Goal: Information Seeking & Learning: Learn about a topic

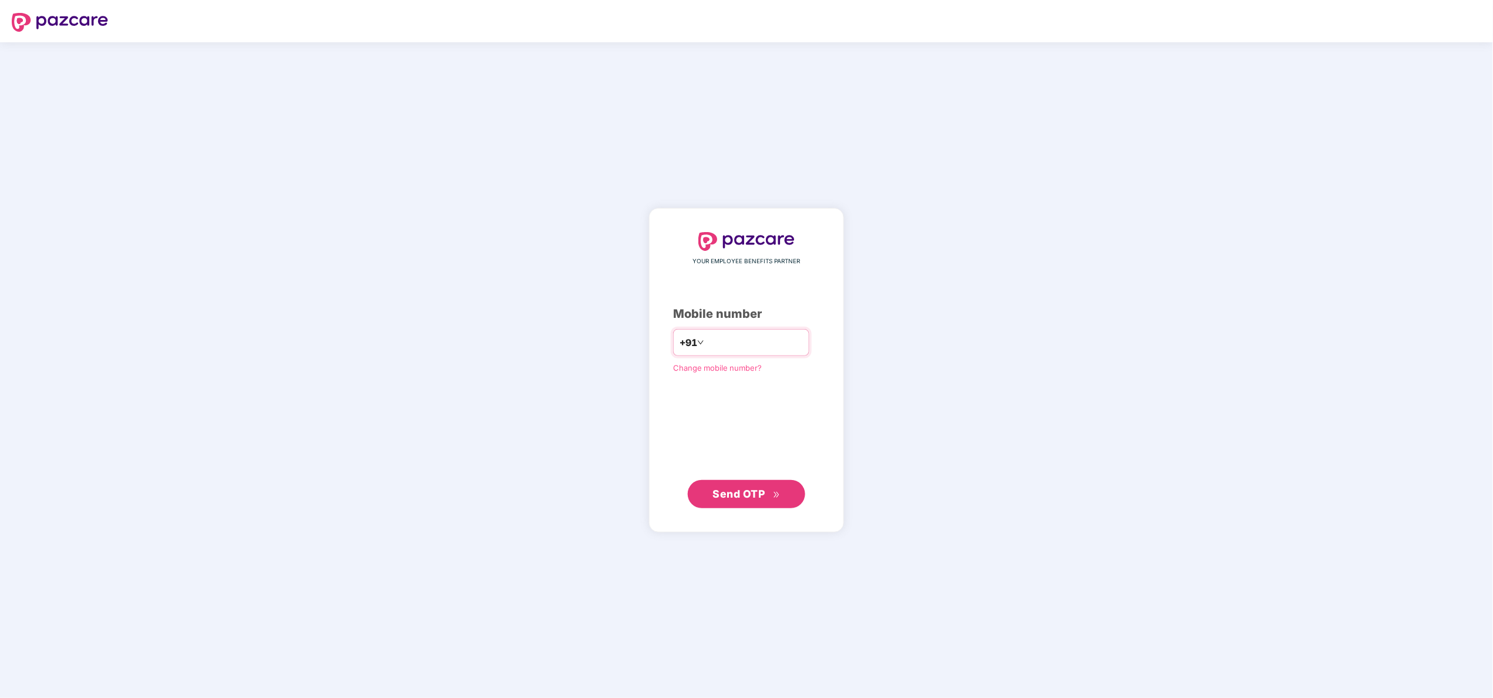
click at [734, 348] on input "number" at bounding box center [755, 342] width 96 height 19
type input "**********"
click at [747, 505] on button "Send OTP" at bounding box center [746, 493] width 117 height 28
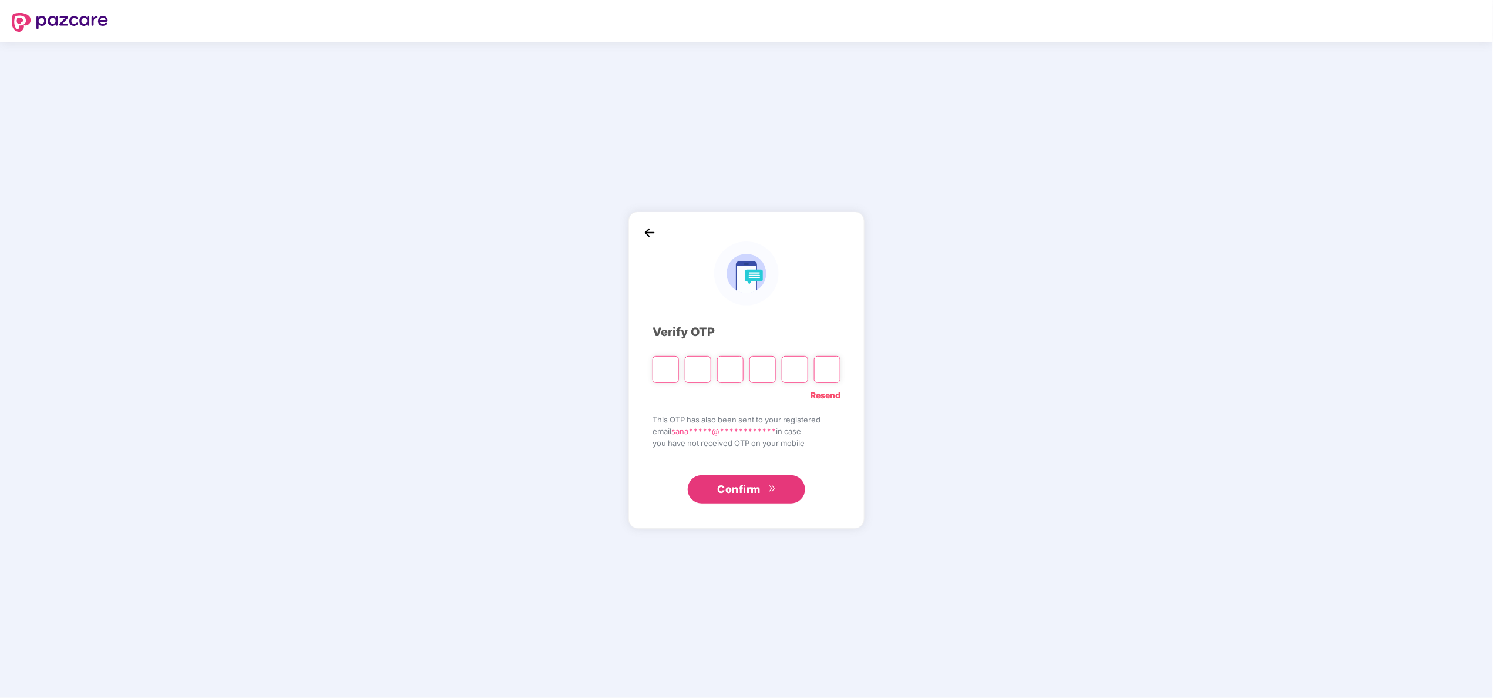
type input "*"
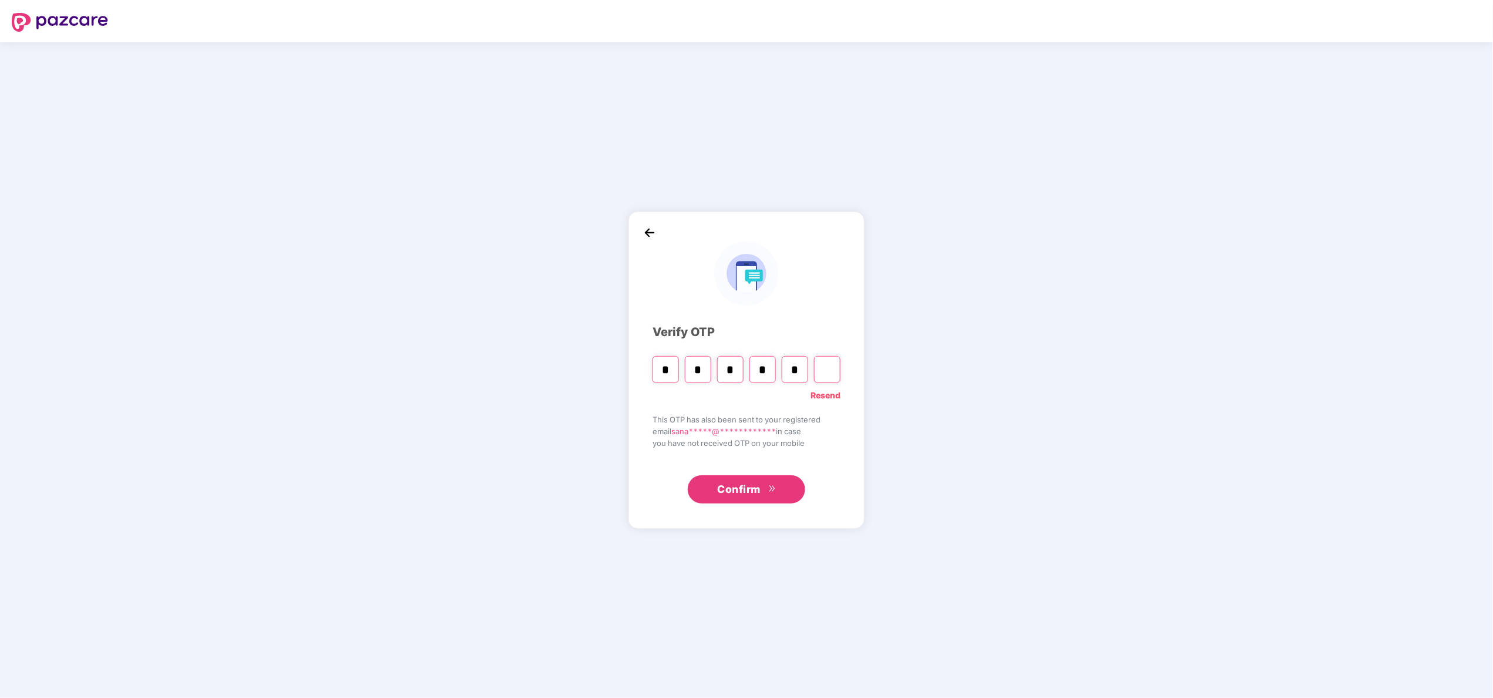
type input "*"
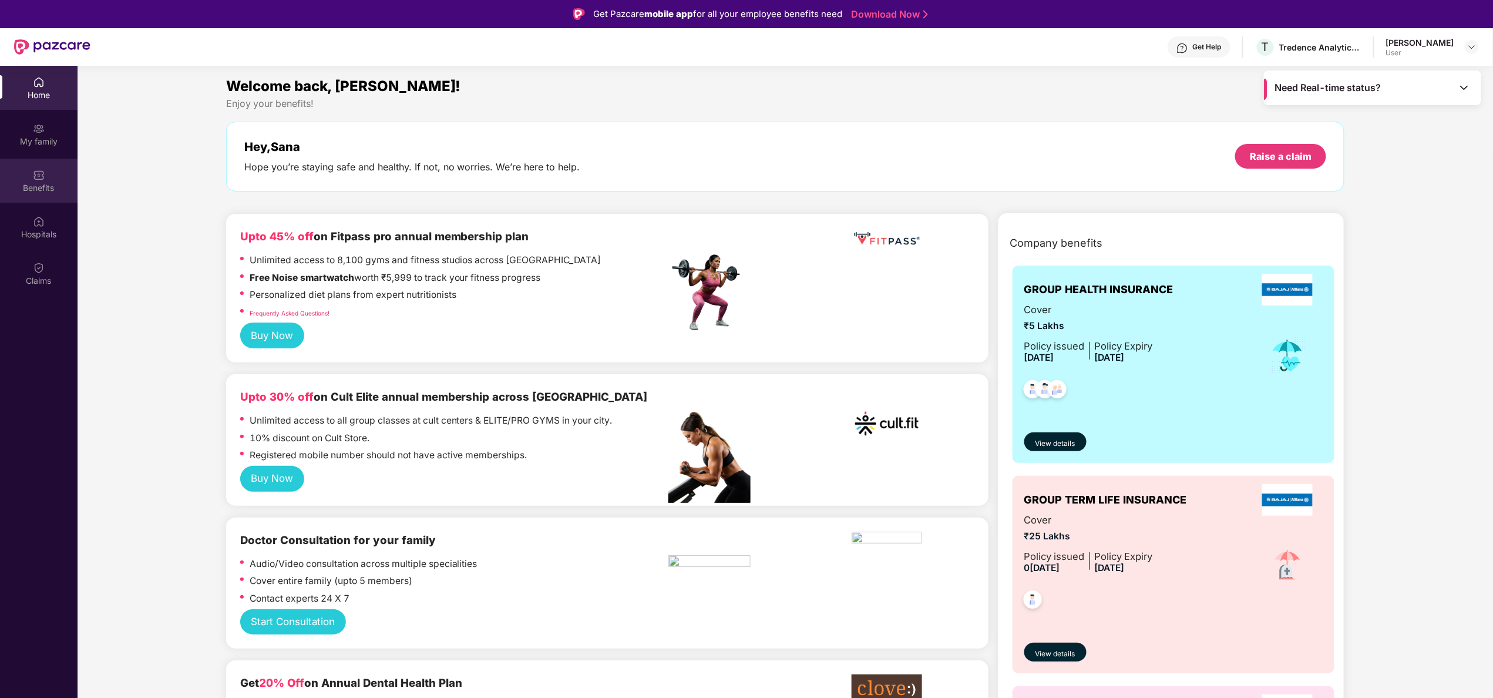
click at [55, 184] on div "Benefits" at bounding box center [39, 188] width 78 height 12
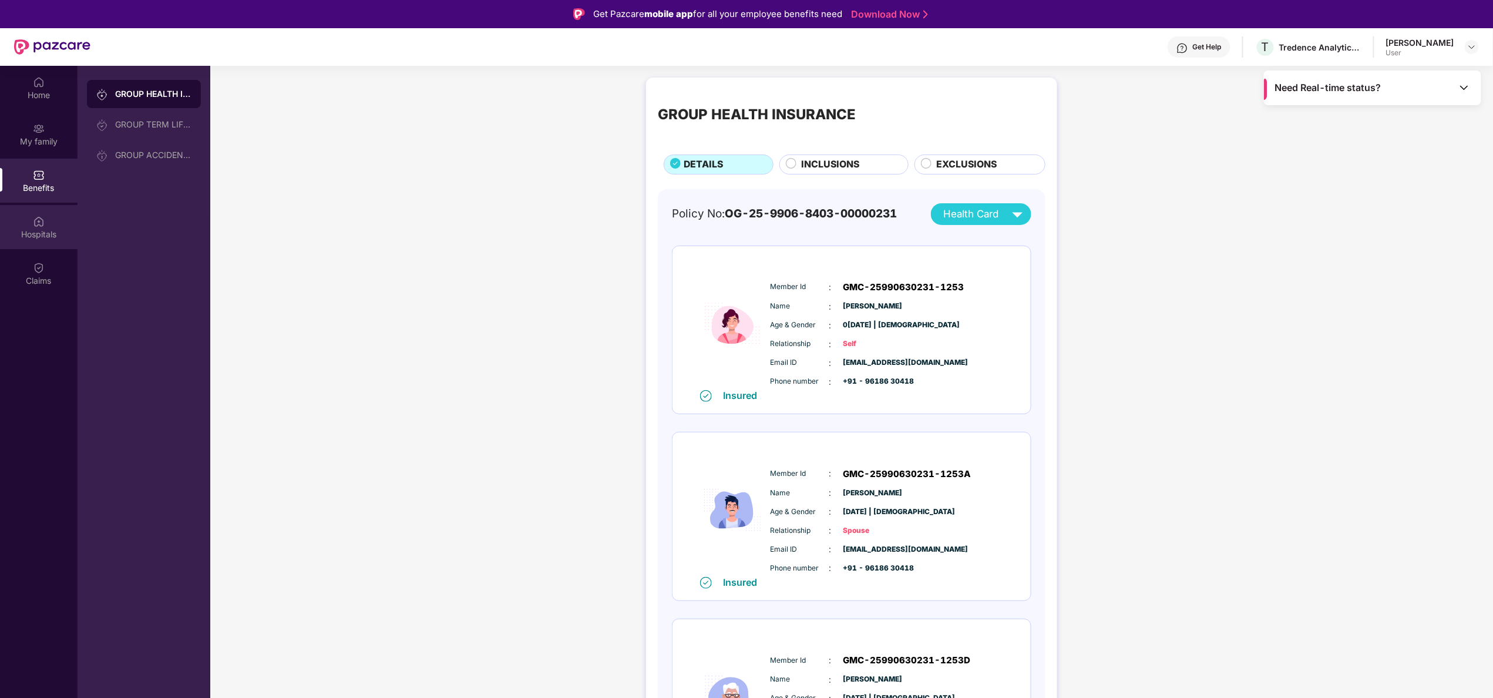
click at [36, 231] on div "Hospitals" at bounding box center [39, 234] width 78 height 12
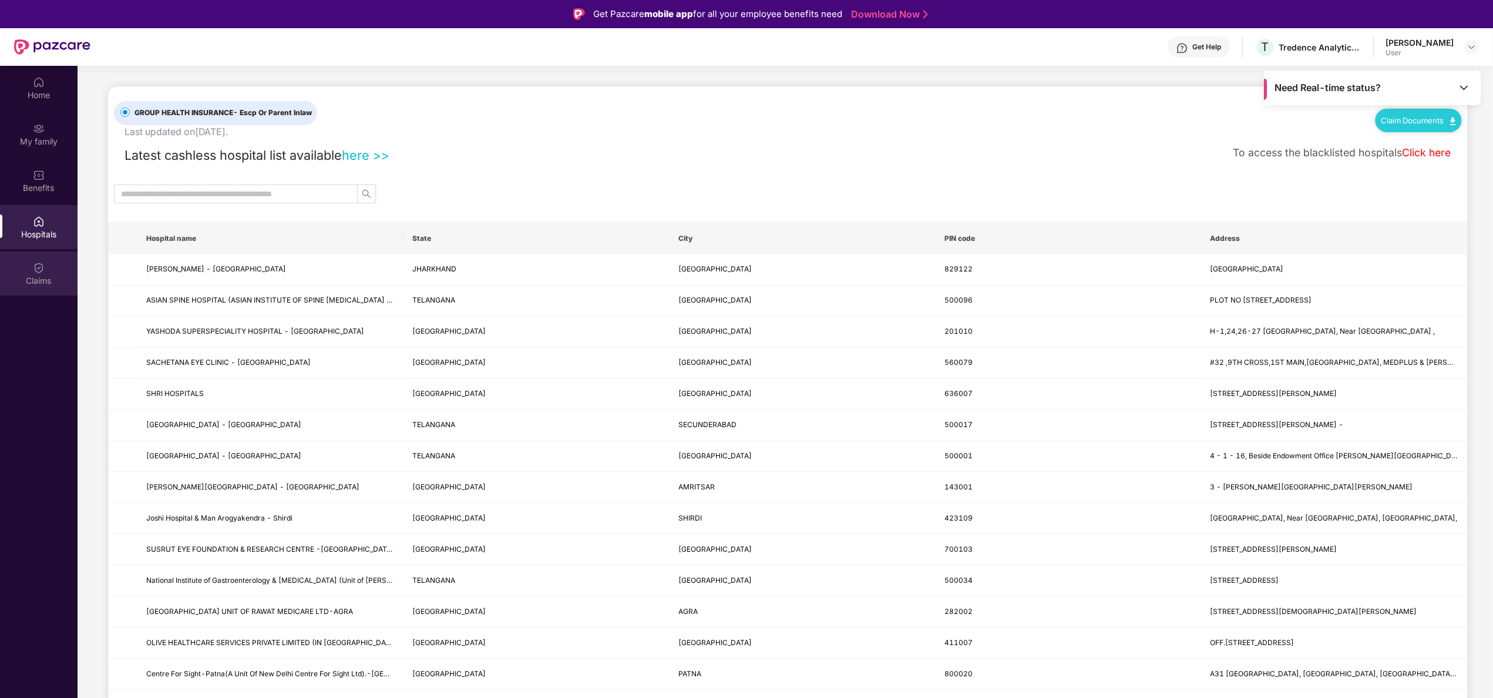
click at [36, 266] on img at bounding box center [39, 268] width 12 height 12
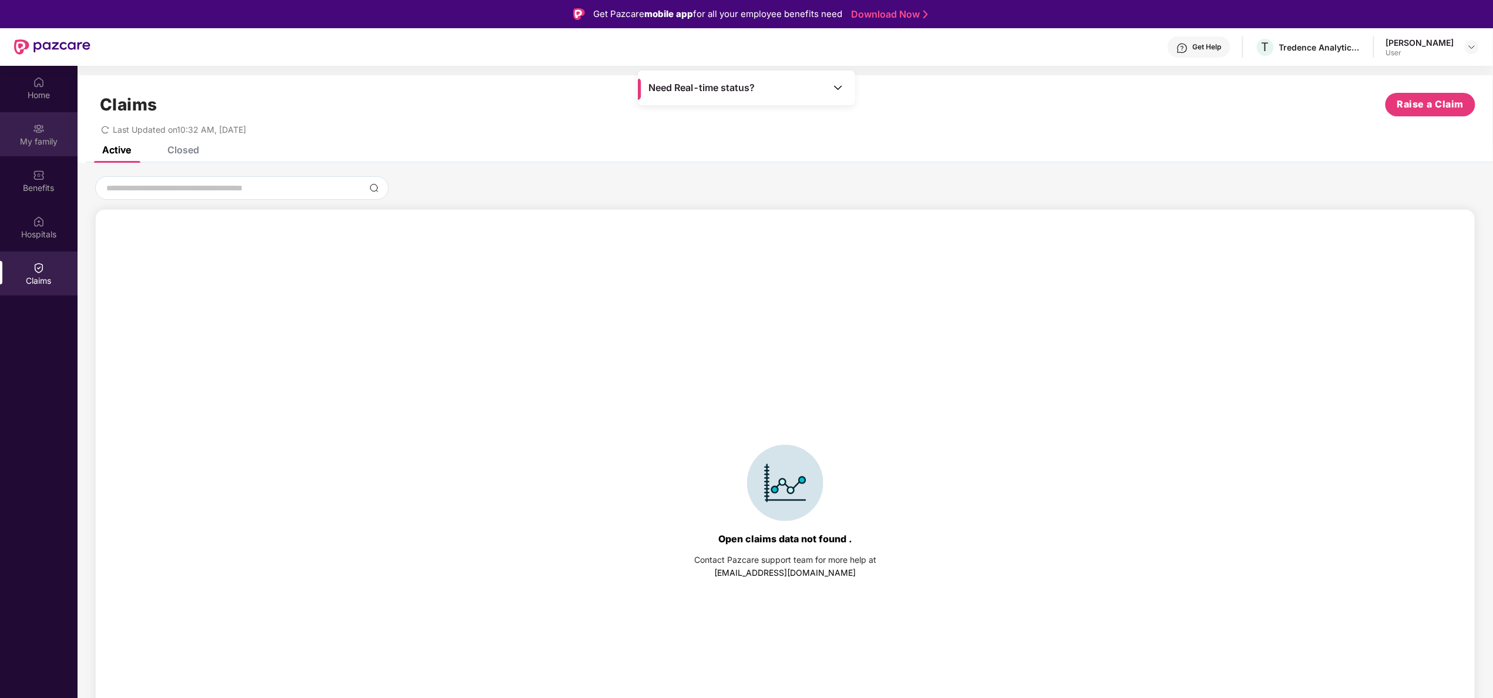
click at [38, 144] on div "My family" at bounding box center [39, 142] width 78 height 12
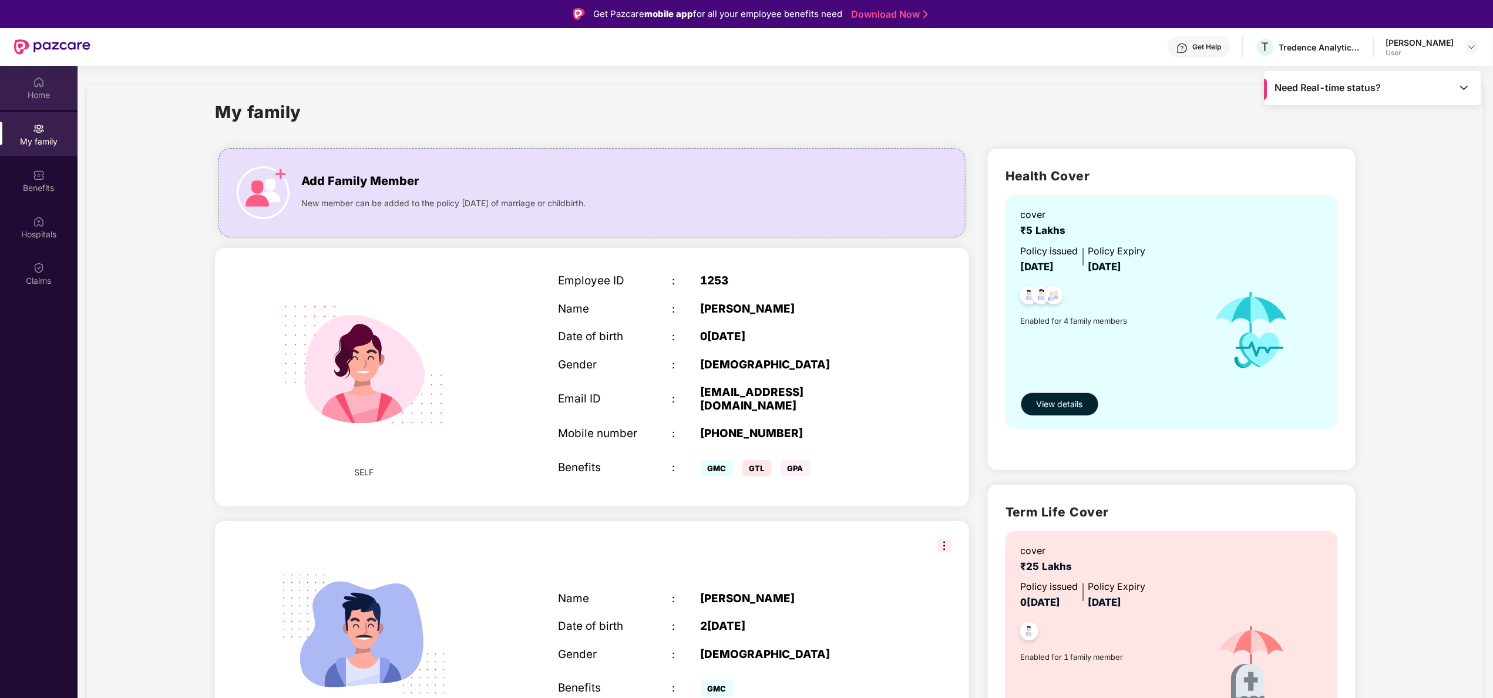
click at [47, 97] on div "Home" at bounding box center [39, 95] width 78 height 12
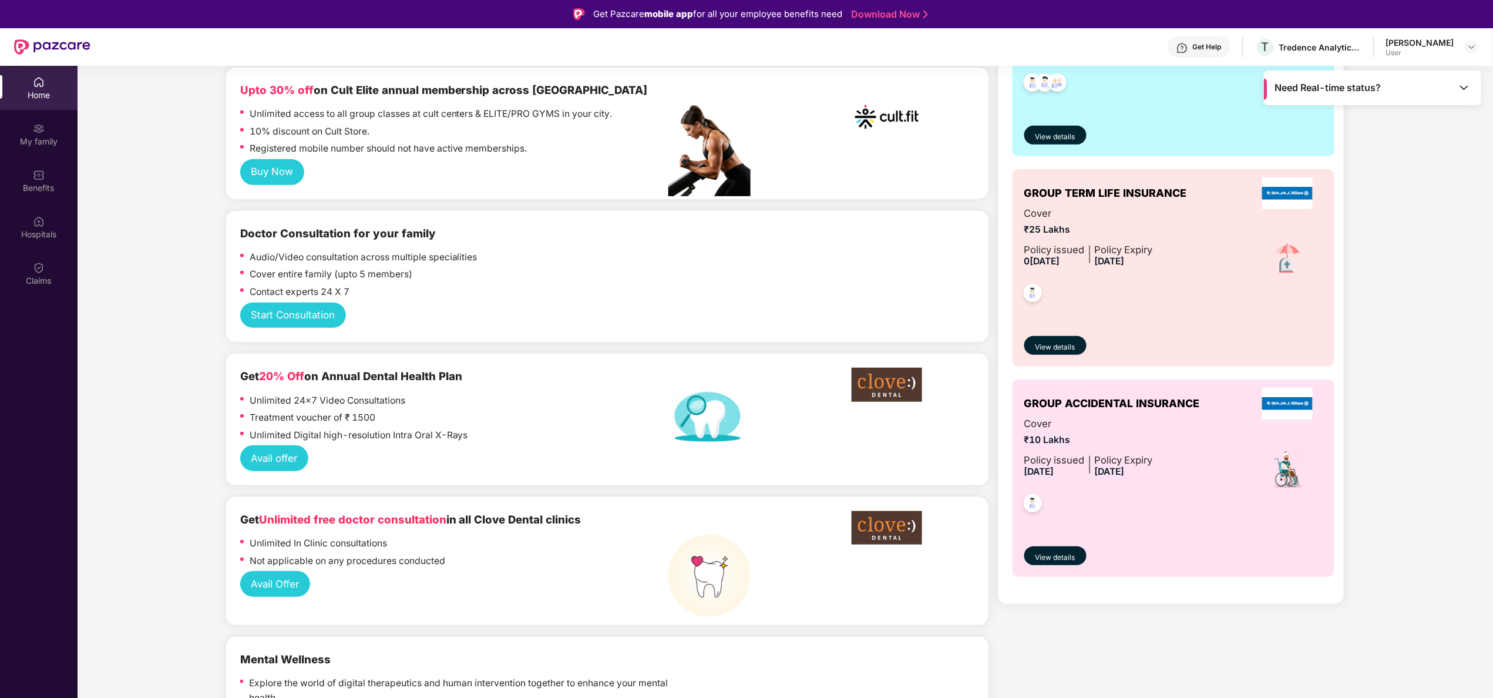
scroll to position [308, 0]
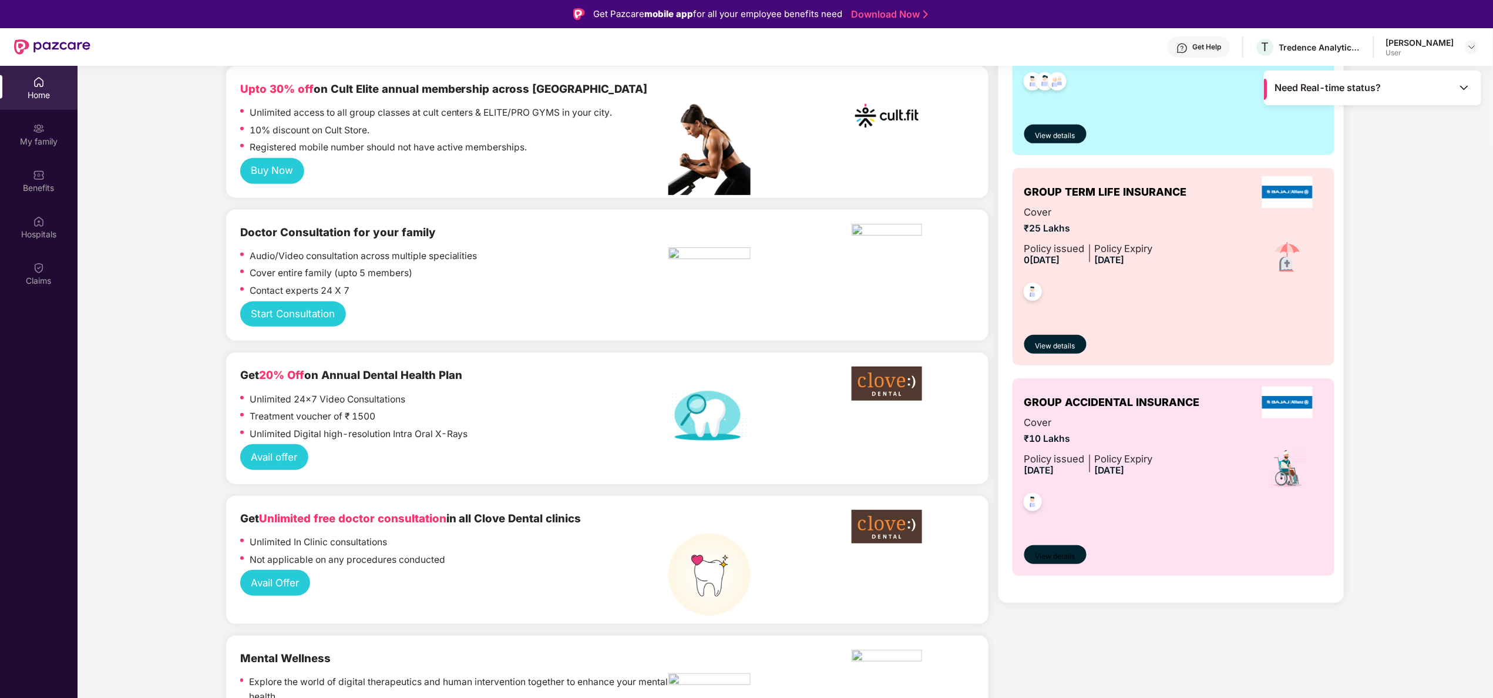
click at [1053, 550] on button "View details" at bounding box center [1055, 554] width 62 height 19
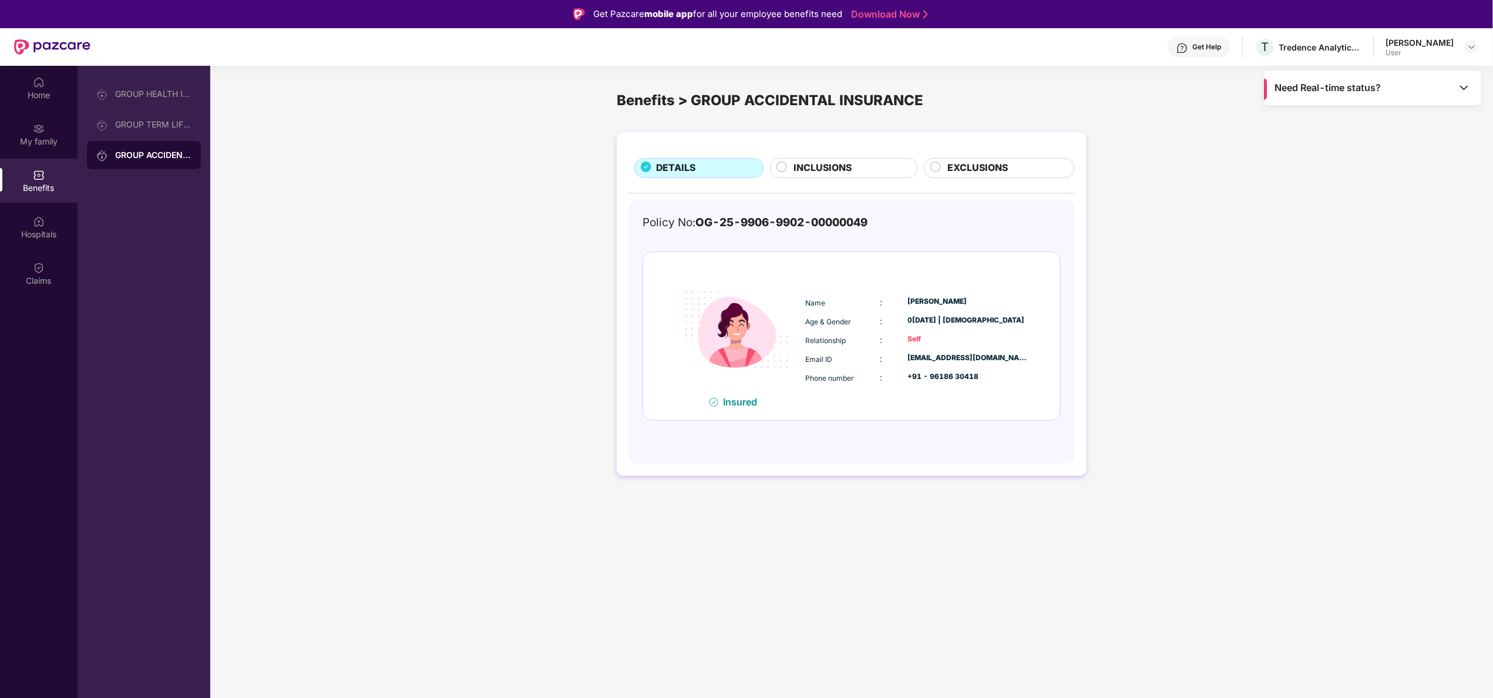
scroll to position [66, 0]
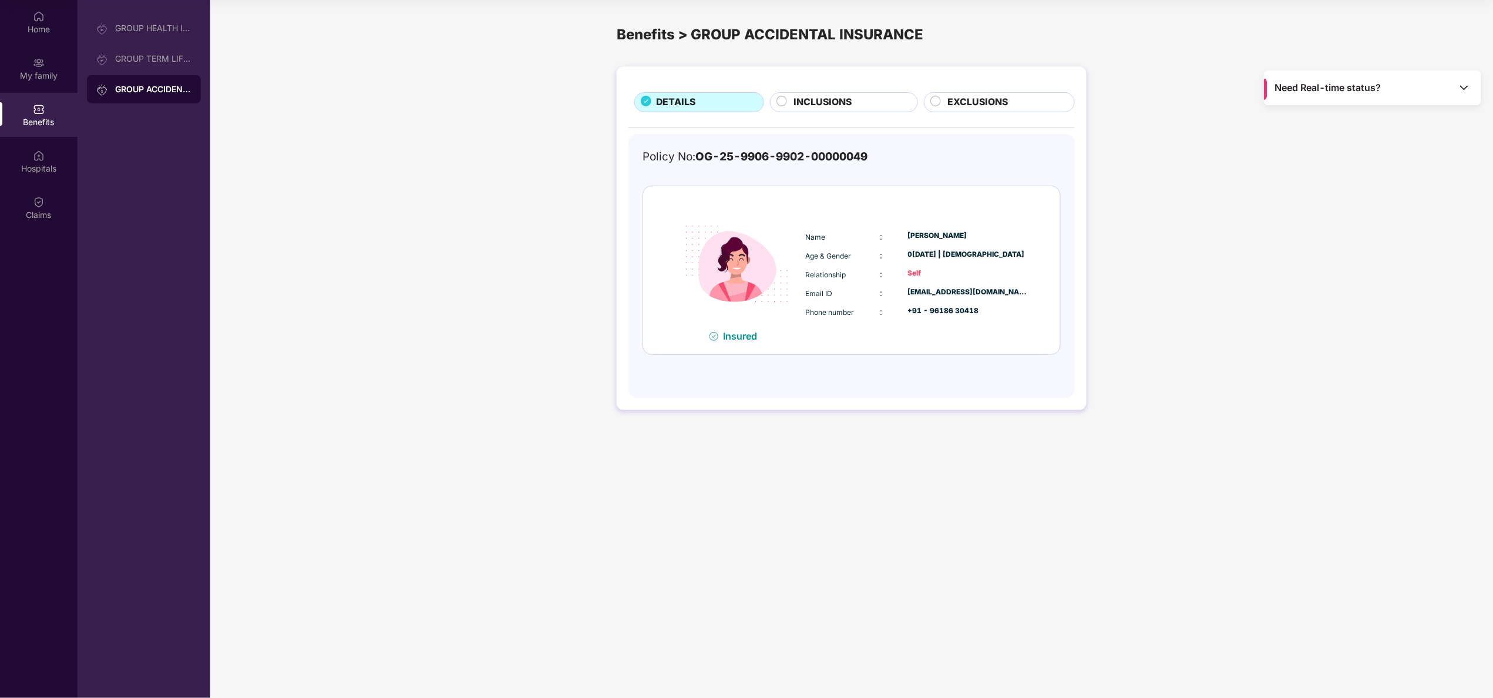
click at [816, 109] on span "INCLUSIONS" at bounding box center [822, 102] width 58 height 15
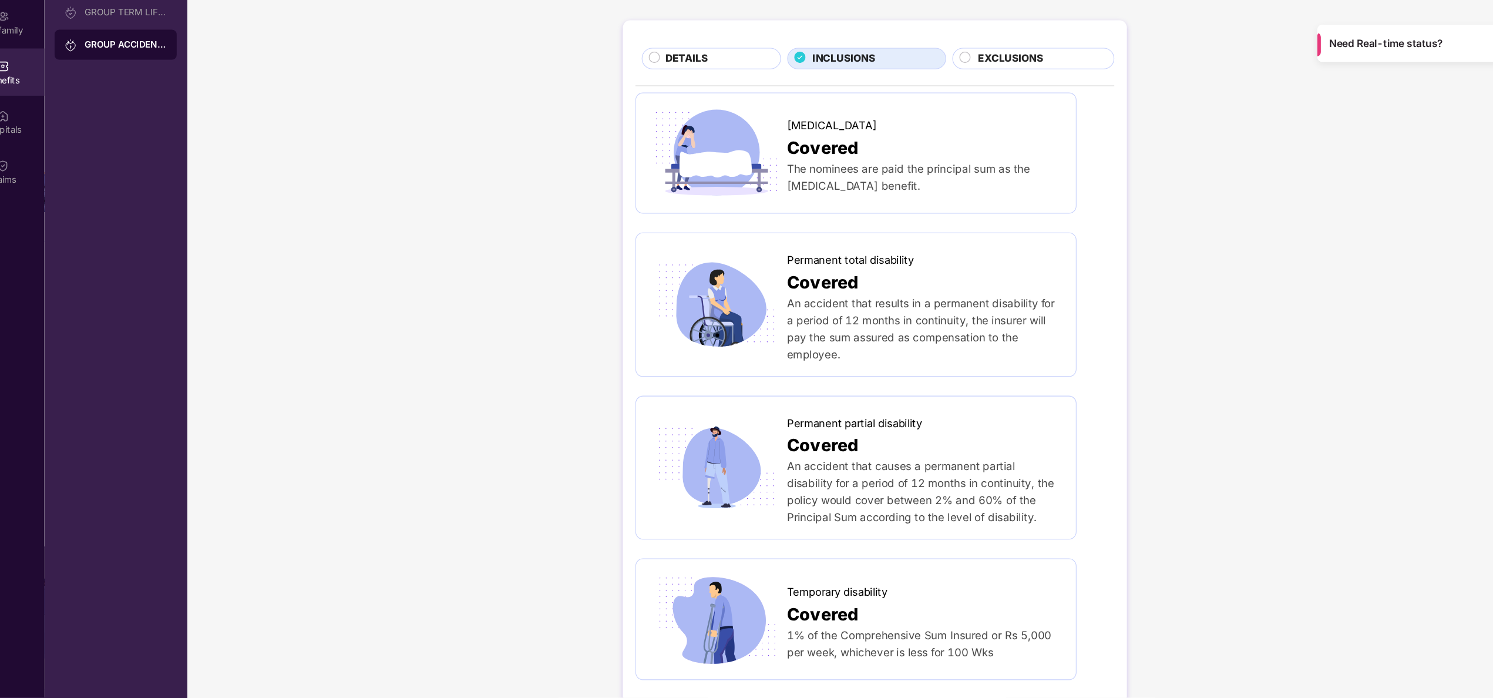
scroll to position [0, 0]
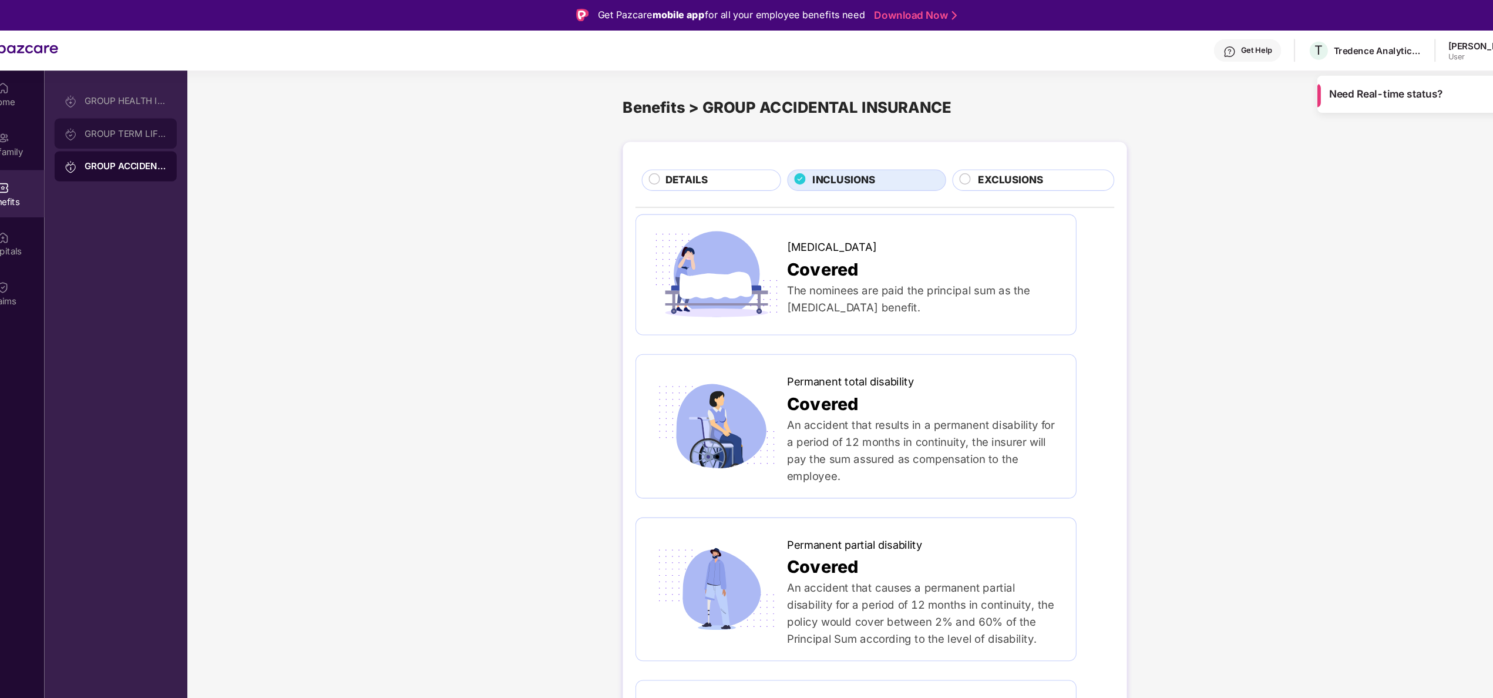
click at [129, 127] on div "GROUP TERM LIFE INSURANCE" at bounding box center [153, 124] width 76 height 9
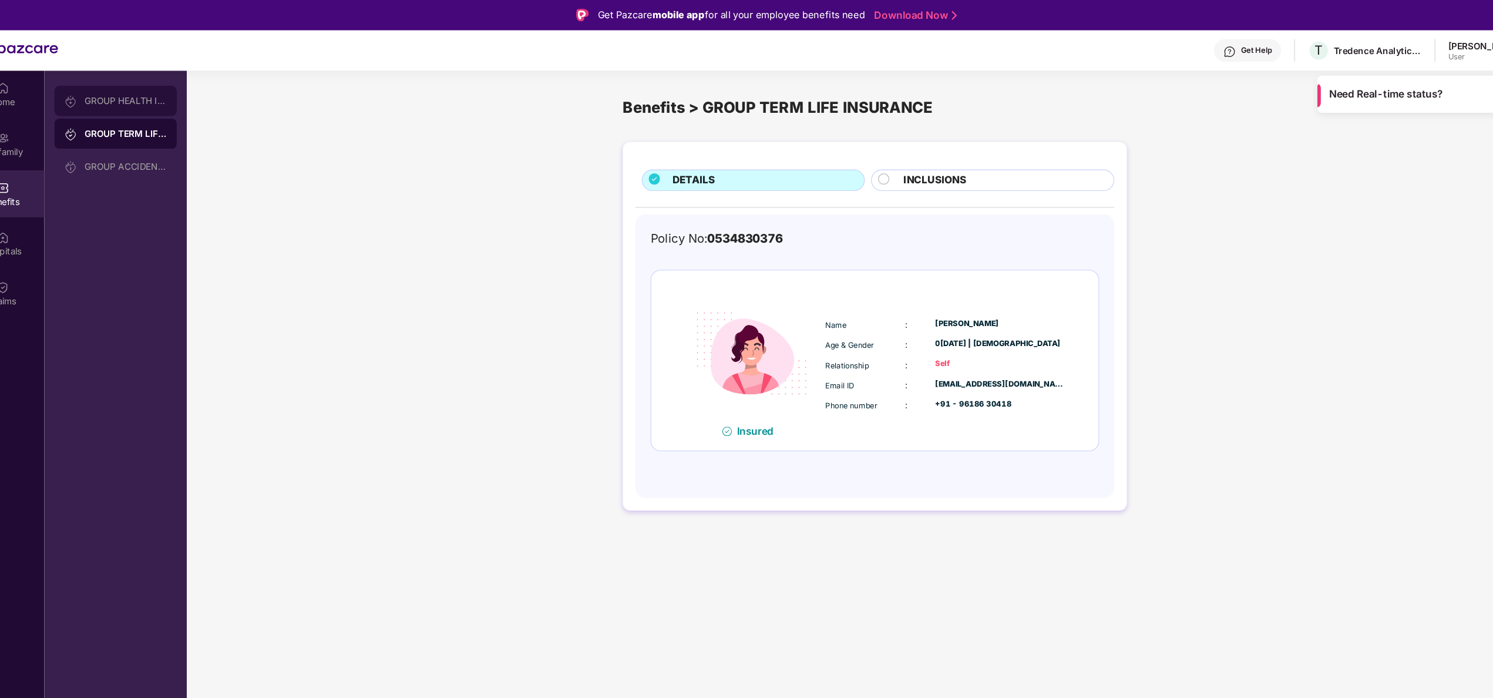
click at [137, 93] on div "GROUP HEALTH INSURANCE" at bounding box center [153, 93] width 76 height 9
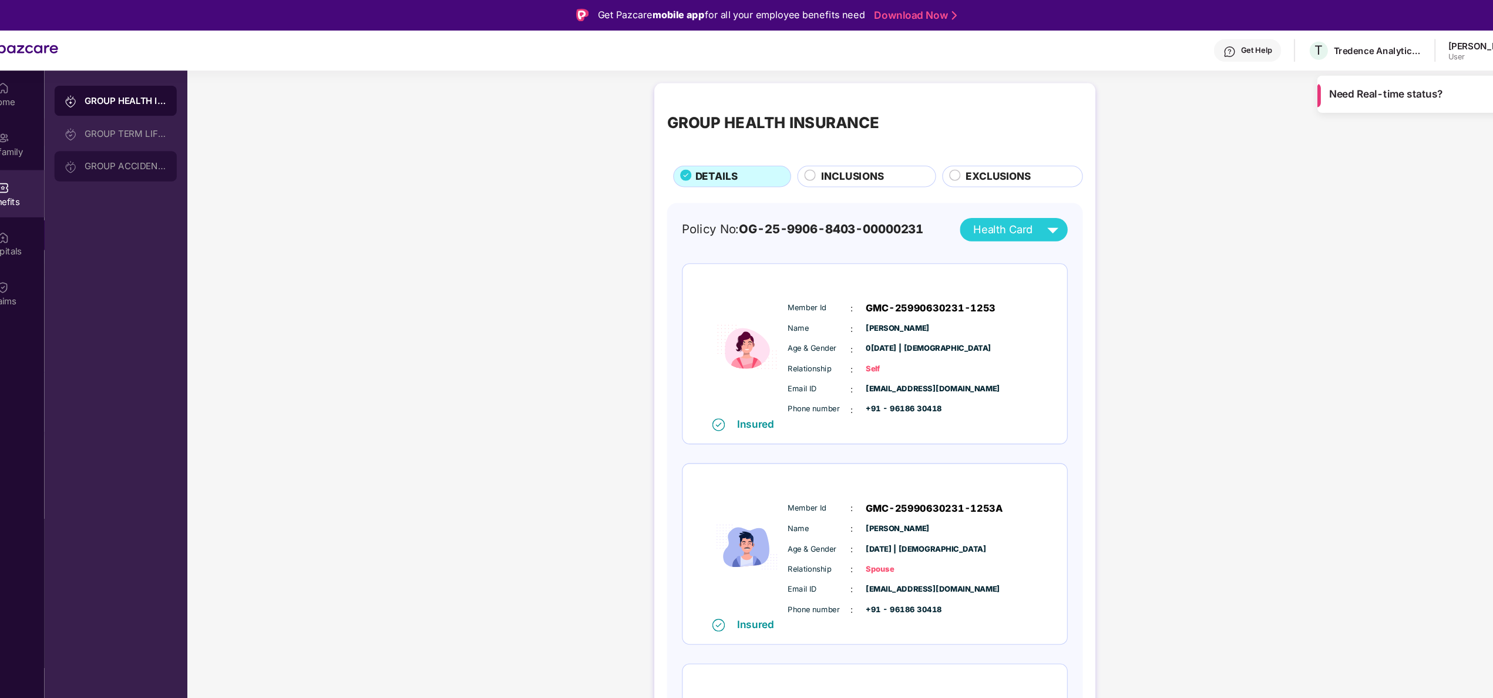
click at [156, 155] on div "GROUP ACCIDENTAL INSURANCE" at bounding box center [153, 154] width 76 height 9
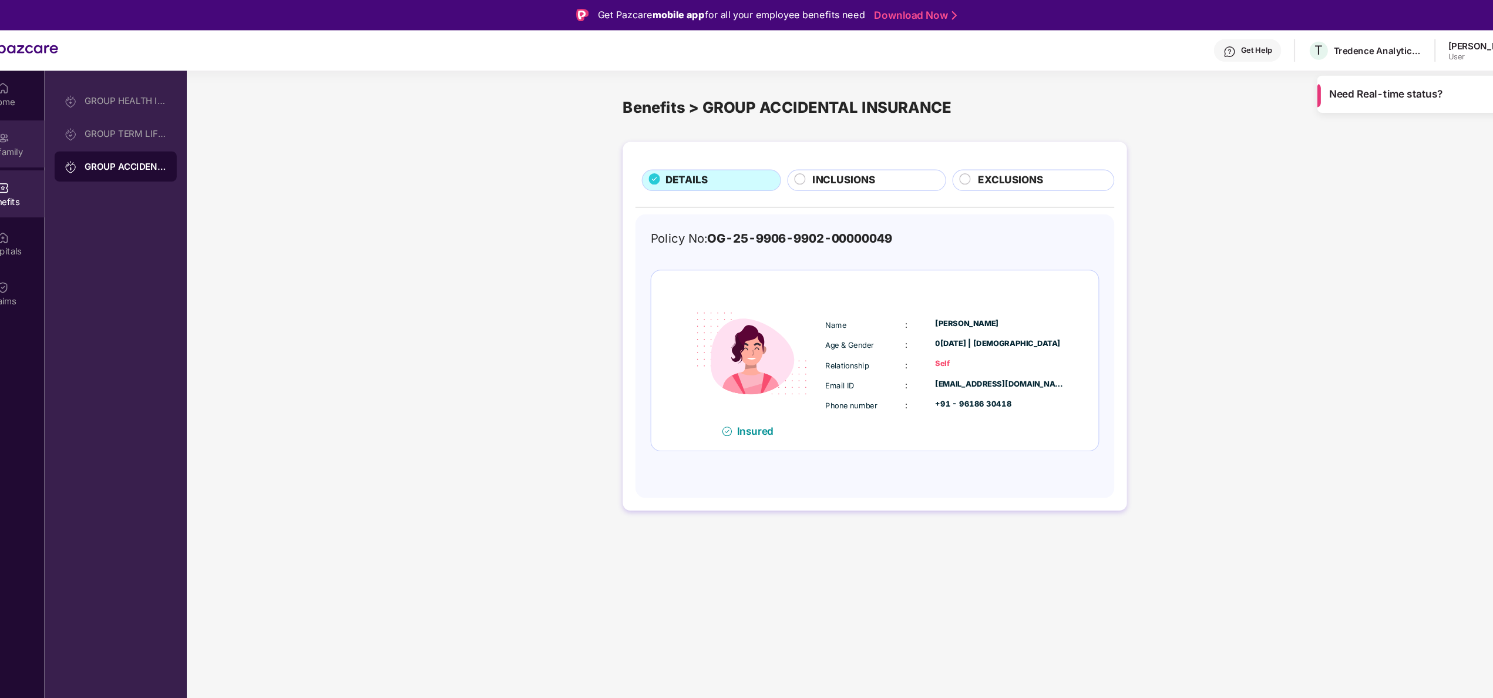
click at [58, 149] on div "My family" at bounding box center [39, 134] width 78 height 44
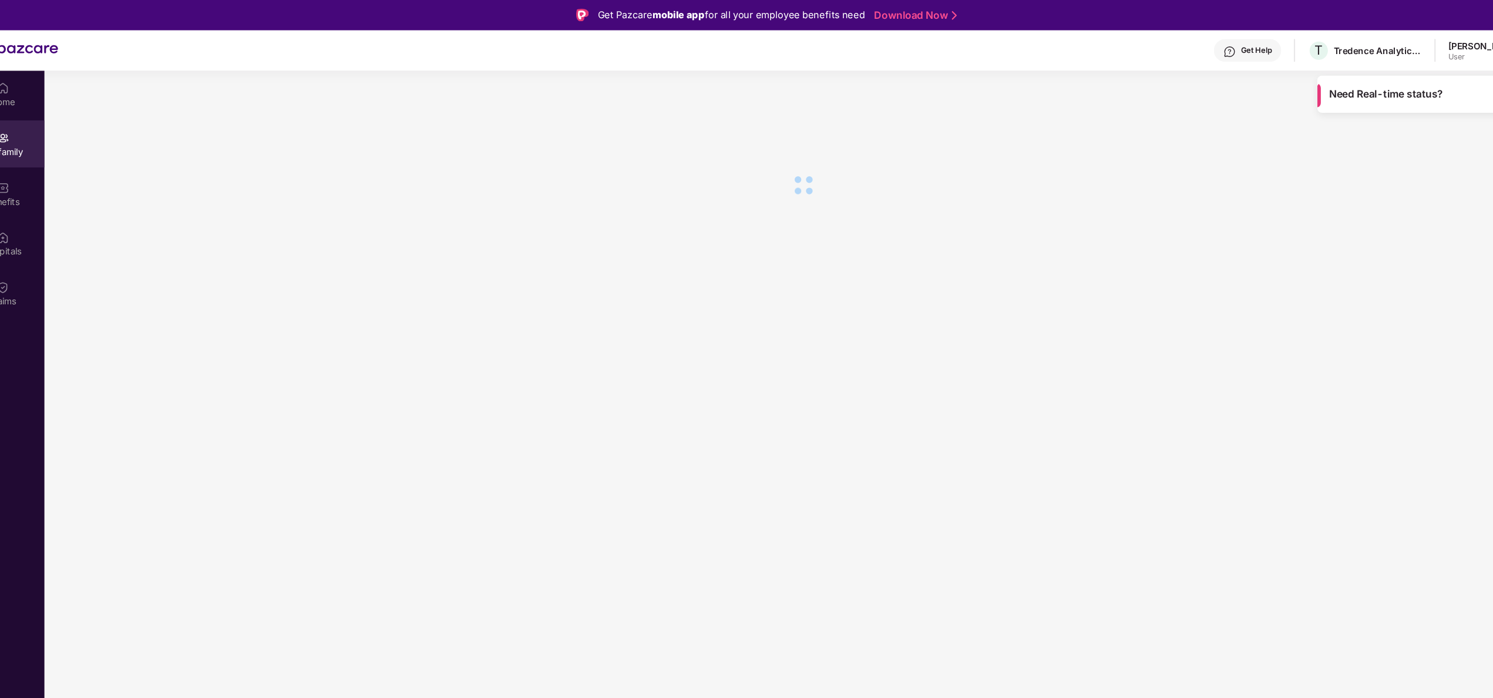
click at [46, 110] on div "Home My family Benefits Hospitals Claims" at bounding box center [39, 182] width 78 height 232
click at [46, 103] on div "Home" at bounding box center [39, 88] width 78 height 44
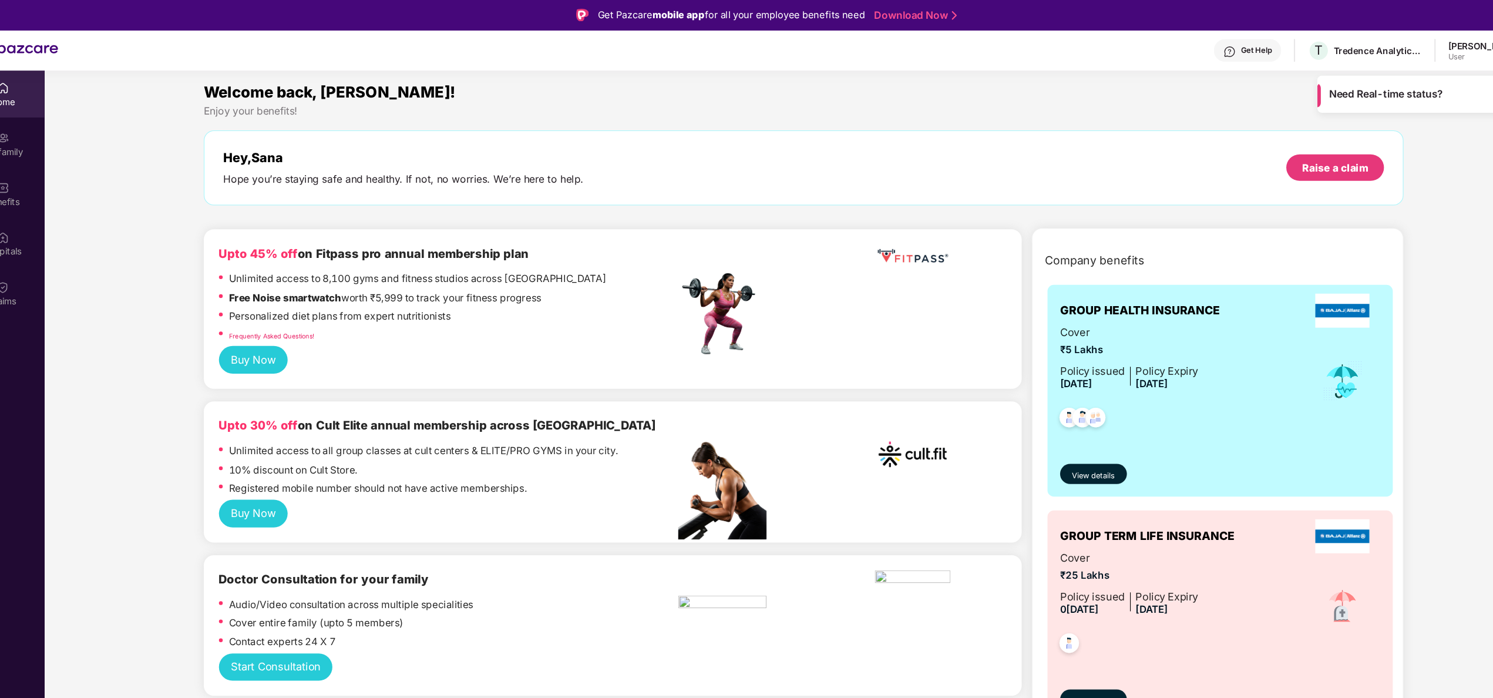
click at [1175, 306] on div "Cover ₹5 Lakhs Policy issued [DATE] Policy Expiry [DATE]" at bounding box center [1173, 355] width 299 height 107
click at [1054, 440] on span "View details" at bounding box center [1055, 443] width 40 height 11
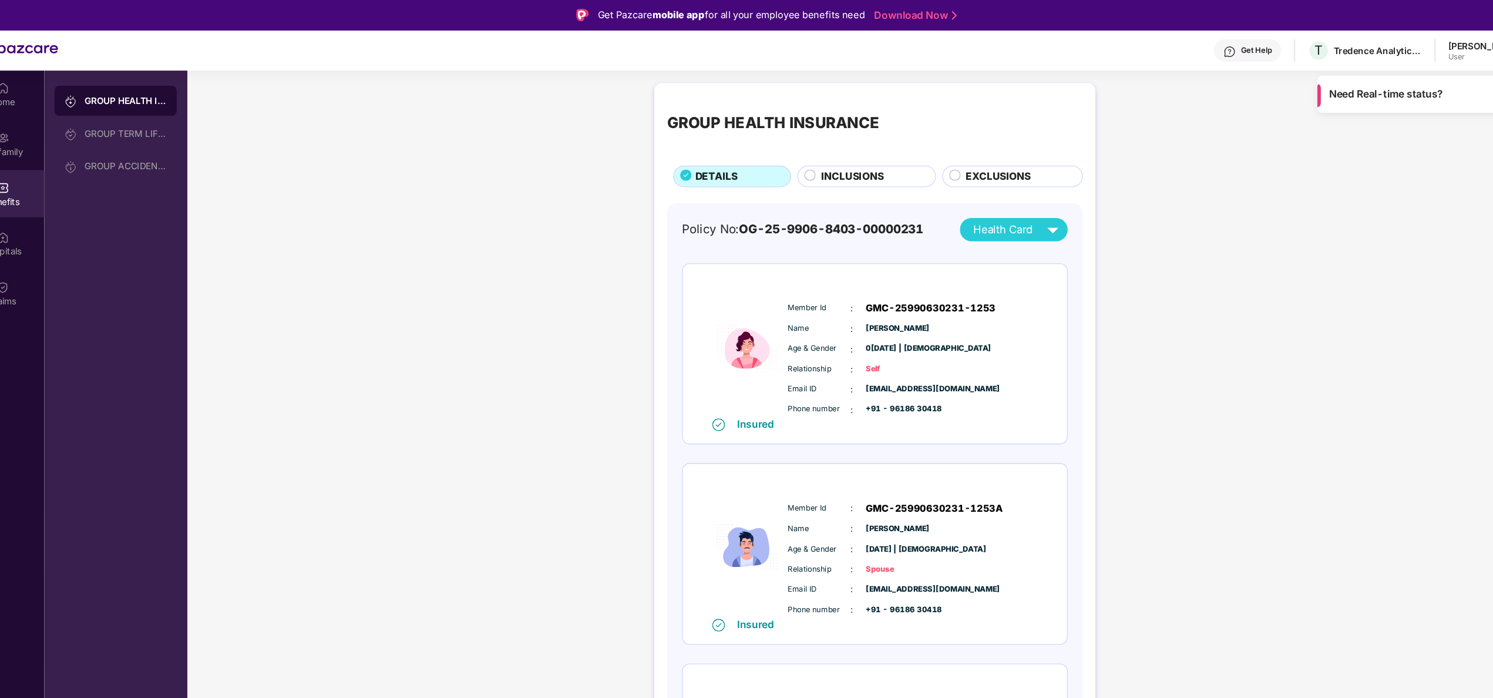
click at [872, 166] on div "INCLUSIONS" at bounding box center [849, 165] width 106 height 16
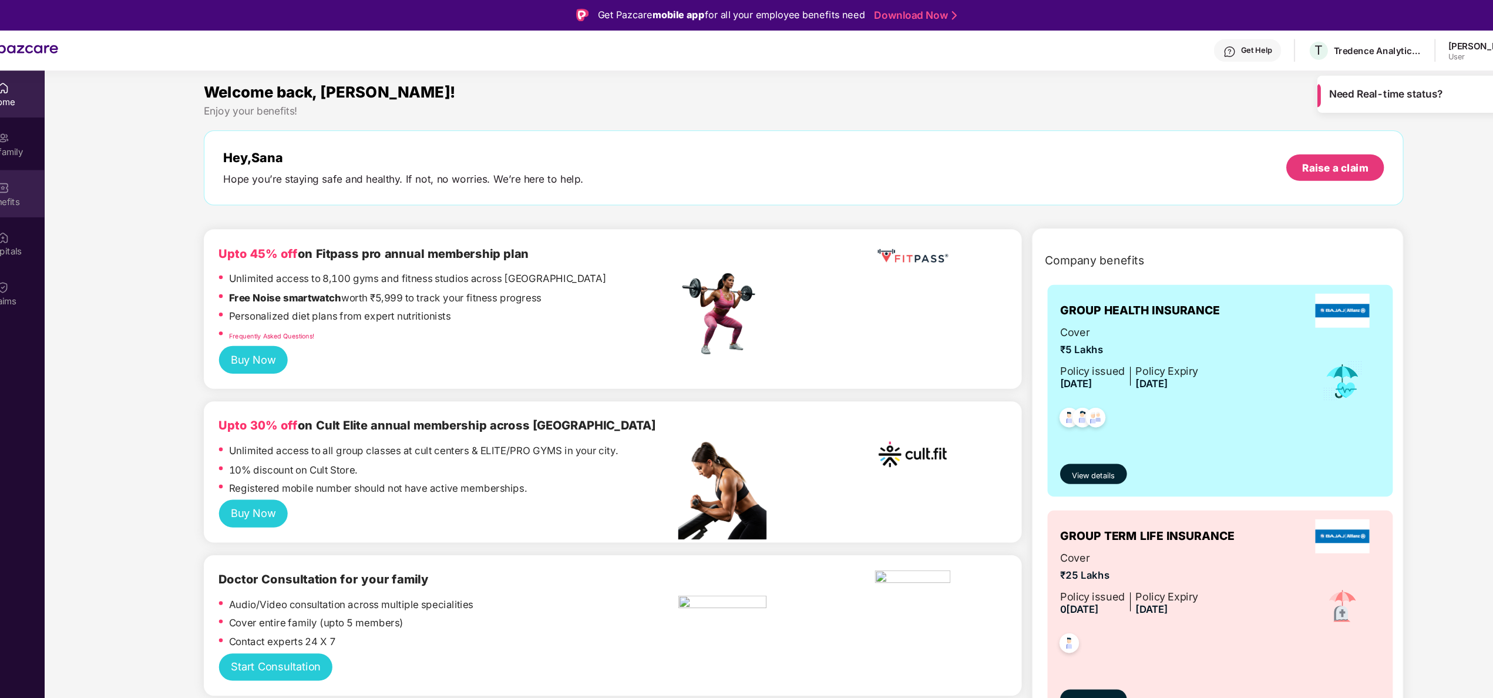
click at [64, 183] on div "Benefits" at bounding box center [39, 188] width 78 height 12
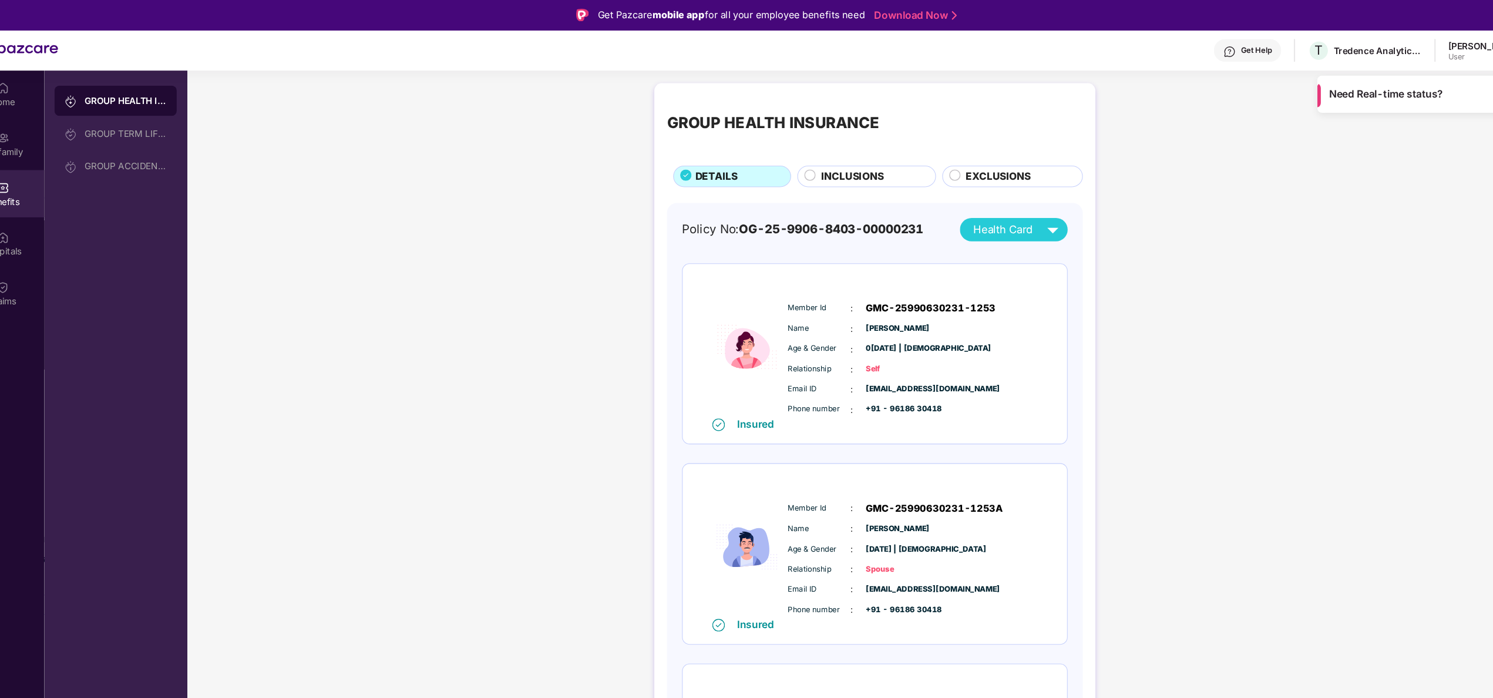
click at [956, 170] on span "EXCLUSIONS" at bounding box center [966, 164] width 60 height 15
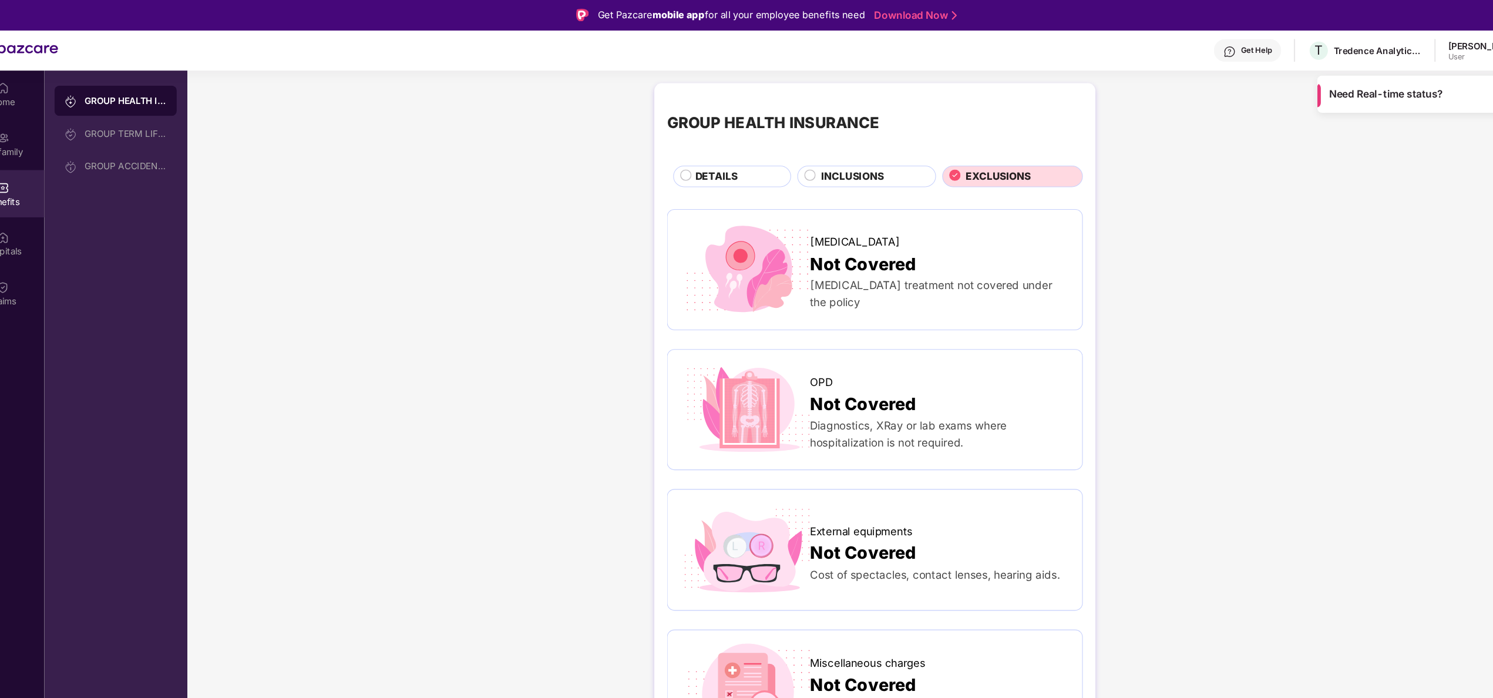
click at [701, 158] on span "DETAILS" at bounding box center [703, 164] width 39 height 15
